Goal: Information Seeking & Learning: Learn about a topic

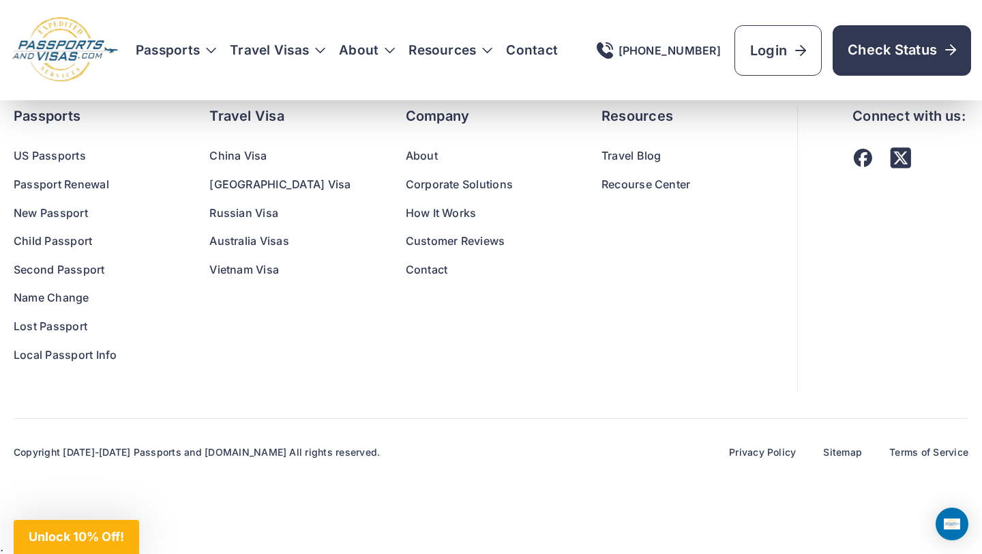
scroll to position [9154, 0]
click at [601, 151] on link "Travel Blog" at bounding box center [671, 156] width 141 height 18
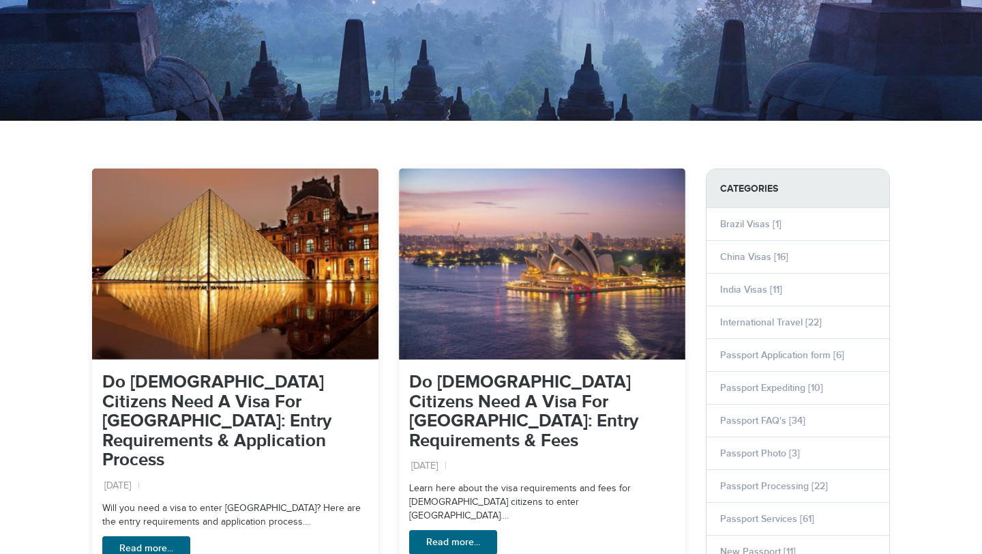
scroll to position [310, 0]
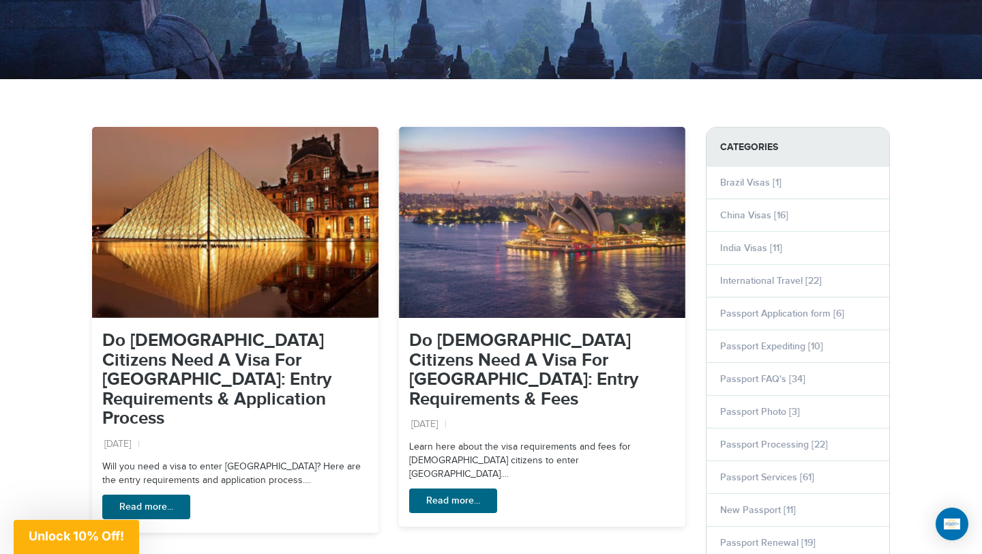
click at [328, 222] on img at bounding box center [235, 222] width 286 height 191
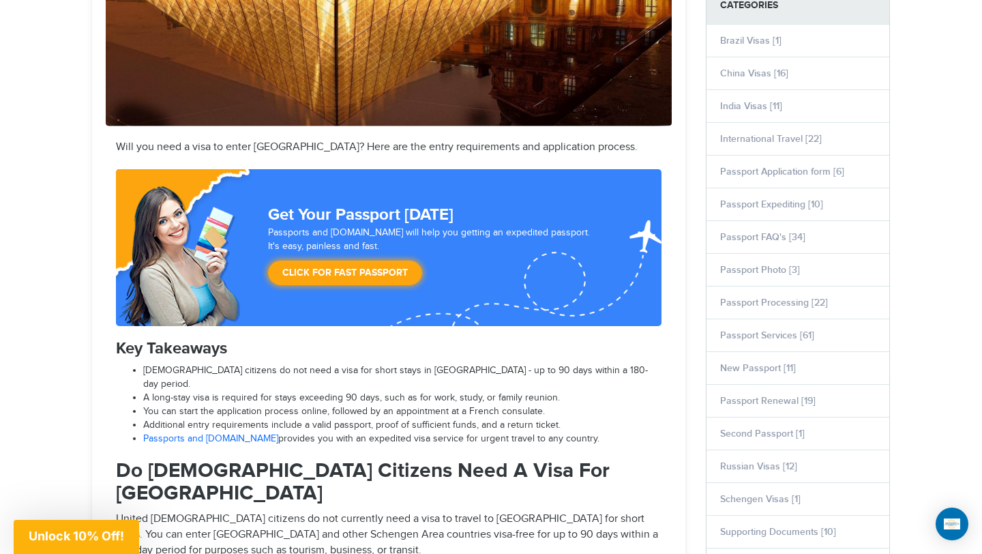
scroll to position [434, 0]
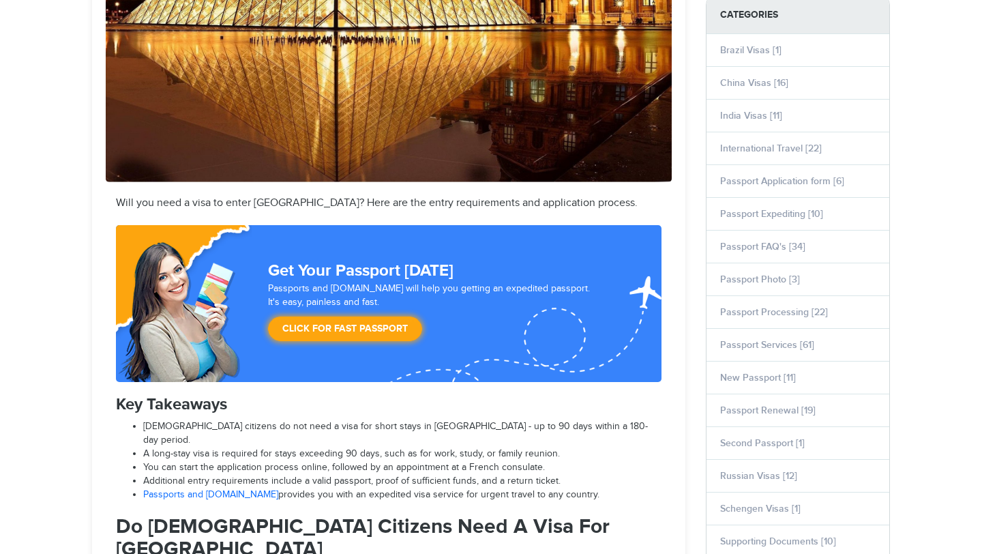
scroll to position [628, 0]
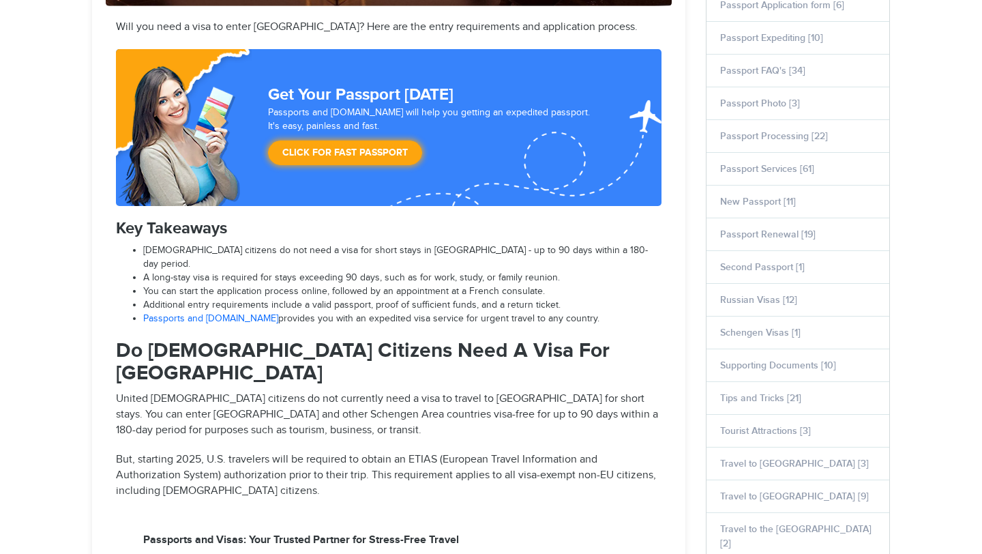
select select "**********"
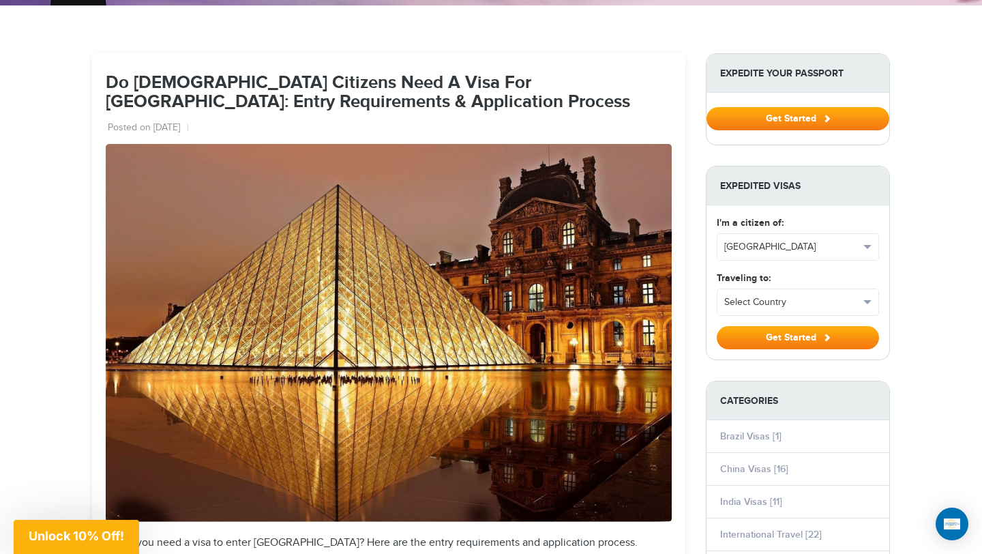
scroll to position [0, 0]
